Goal: Task Accomplishment & Management: Use online tool/utility

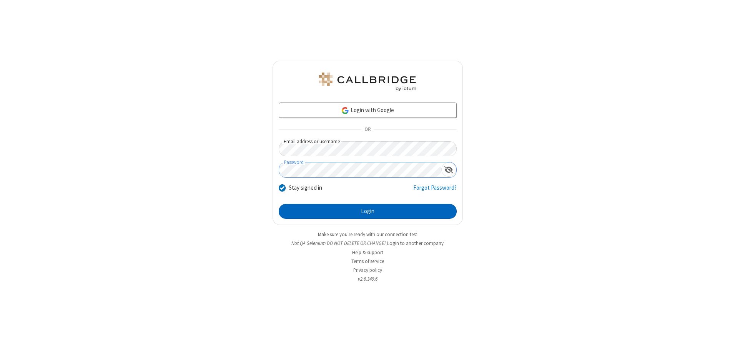
click at [367, 211] on button "Login" at bounding box center [368, 211] width 178 height 15
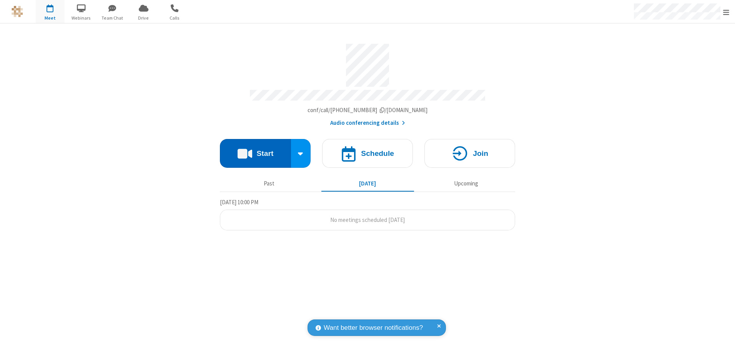
click at [255, 151] on button "Start" at bounding box center [255, 153] width 71 height 29
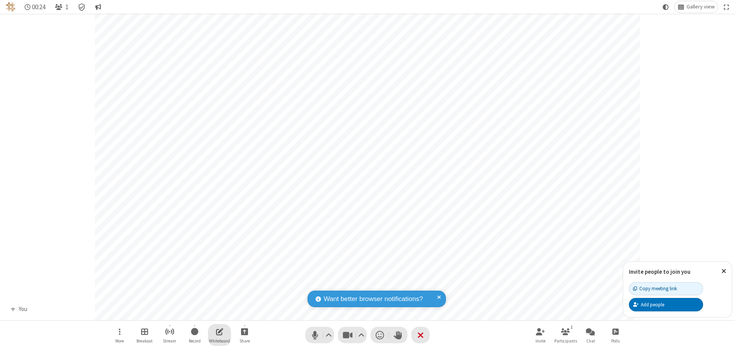
click at [219, 332] on span "Open shared whiteboard" at bounding box center [219, 332] width 7 height 10
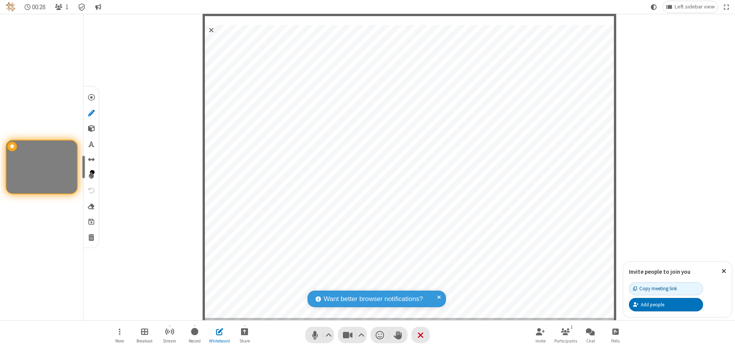
click at [91, 221] on span "Save" at bounding box center [91, 222] width 6 height 8
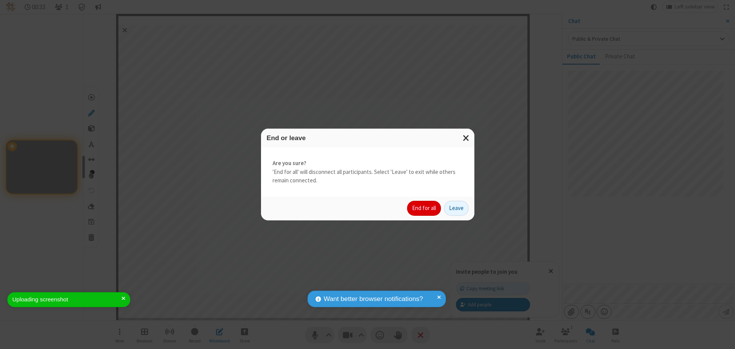
click at [424, 208] on button "End for all" at bounding box center [424, 208] width 34 height 15
